Goal: Navigation & Orientation: Go to known website

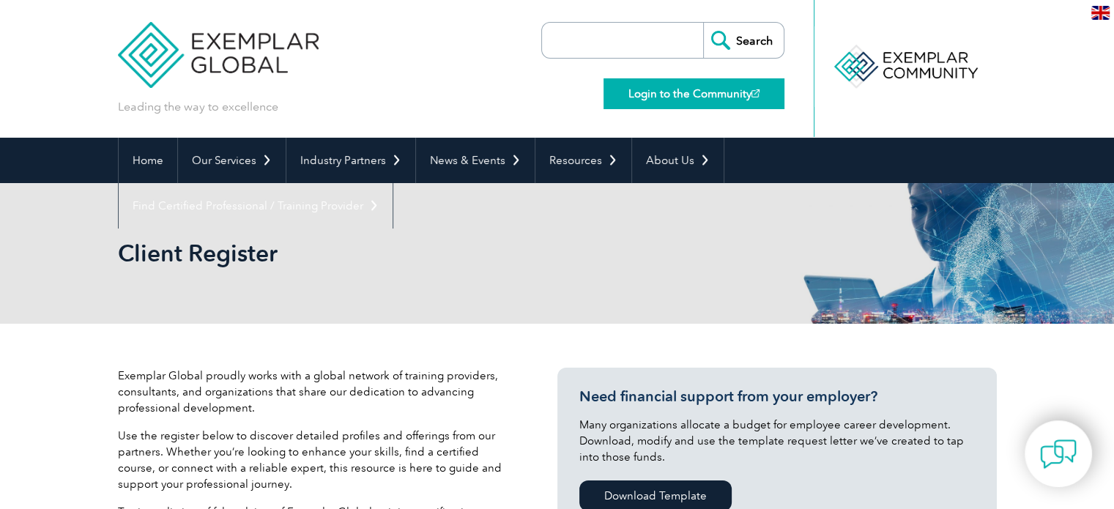
click at [674, 99] on link "Login to the Community" at bounding box center [693, 93] width 181 height 31
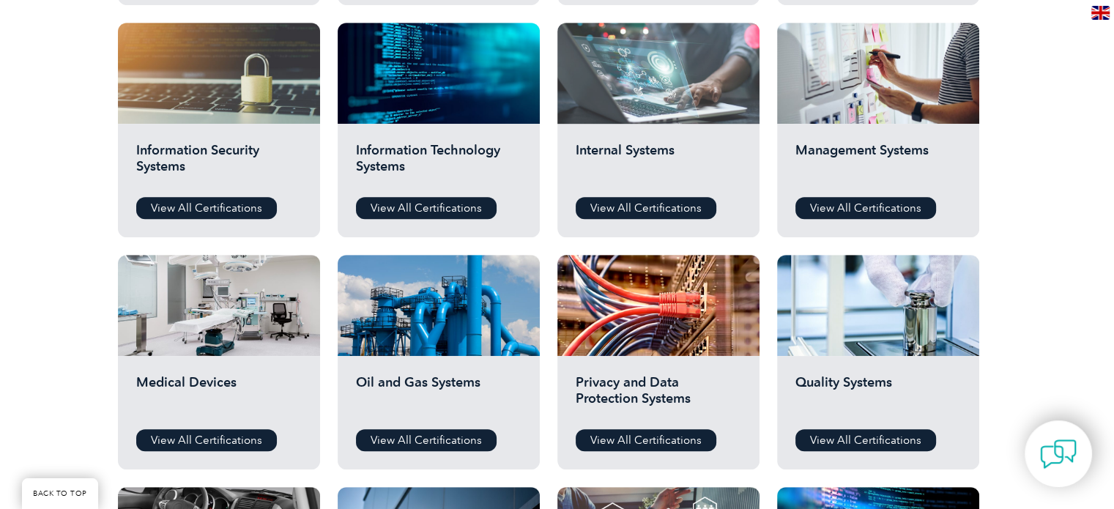
scroll to position [806, 0]
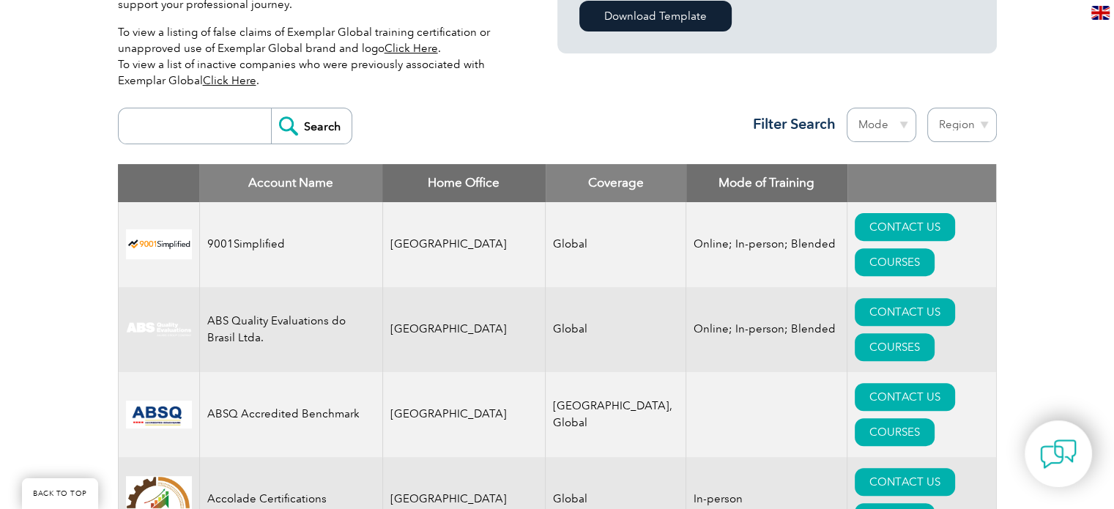
scroll to position [439, 0]
